Goal: Information Seeking & Learning: Learn about a topic

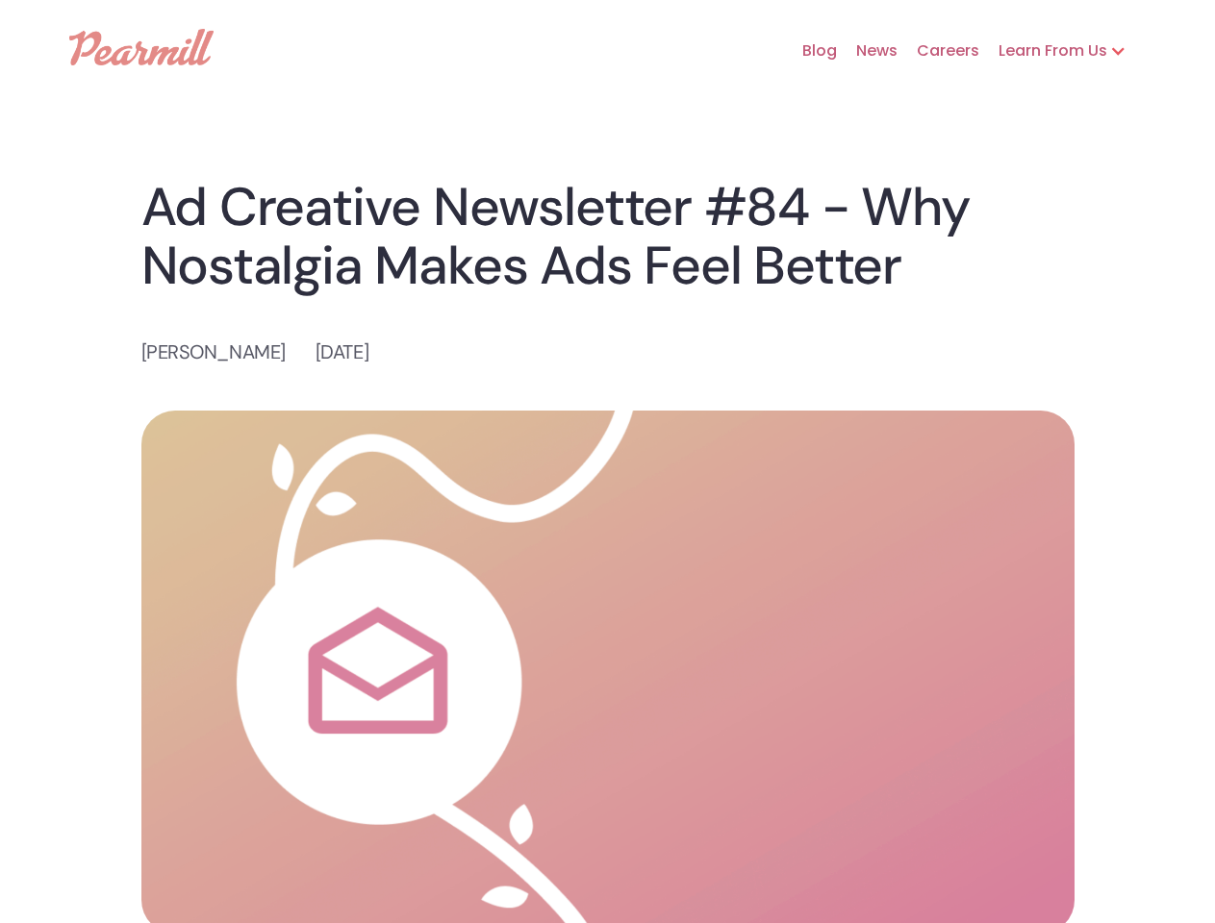
click at [607, 462] on img at bounding box center [607, 672] width 933 height 523
click at [1062, 51] on div "Learn From Us" at bounding box center [1043, 50] width 128 height 23
